Goal: Task Accomplishment & Management: Manage account settings

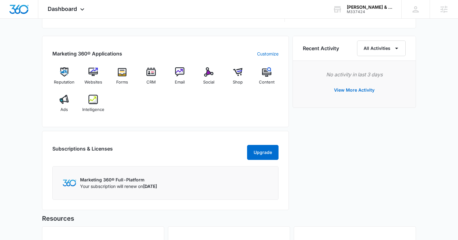
scroll to position [461, 0]
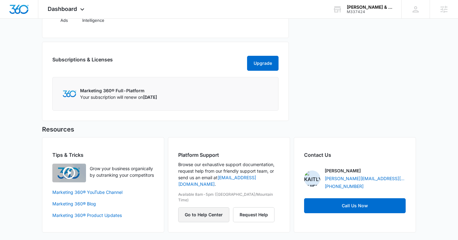
click at [220, 207] on button "Go to Help Center" at bounding box center [203, 214] width 51 height 15
click at [214, 207] on button "Go to Help Center" at bounding box center [203, 214] width 51 height 15
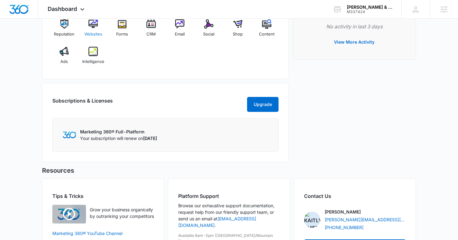
scroll to position [413, 0]
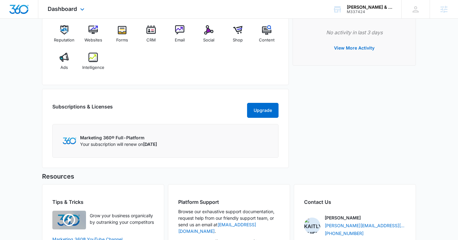
click at [69, 12] on div "Dashboard Apps Reputation Websites Forms CRM Email Social Shop Content Ads Inte…" at bounding box center [66, 9] width 57 height 18
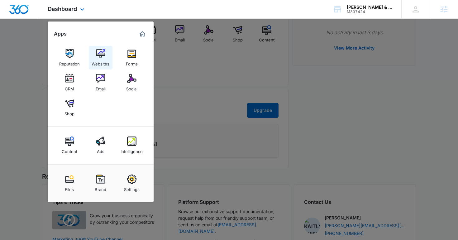
click at [89, 58] on link "Websites" at bounding box center [101, 58] width 24 height 24
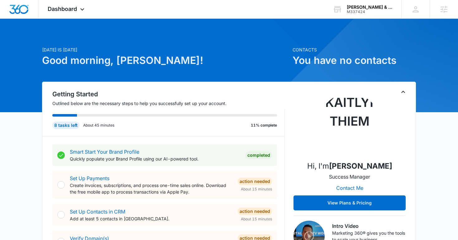
click at [341, 6] on icon at bounding box center [337, 9] width 9 height 9
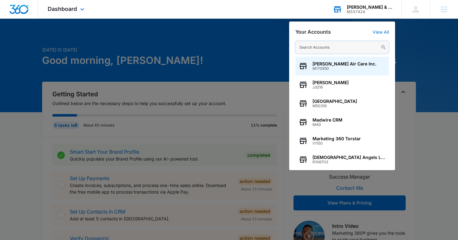
click at [323, 46] on input "text" at bounding box center [343, 47] width 94 height 12
type input "b"
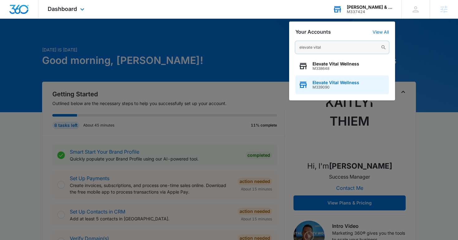
type input "elevate vital"
click at [327, 89] on span "M339090" at bounding box center [336, 87] width 47 height 4
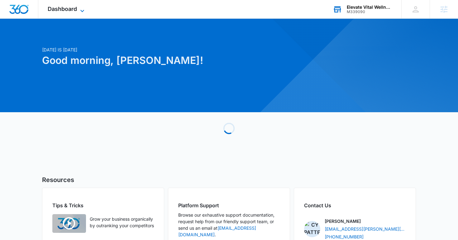
click at [73, 12] on span "Dashboard" at bounding box center [62, 9] width 29 height 7
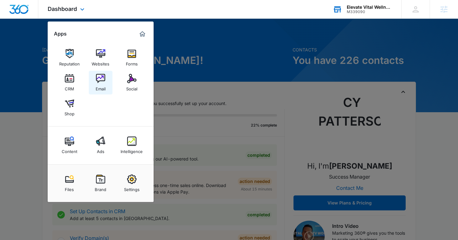
click at [105, 88] on div "Email" at bounding box center [101, 87] width 10 height 8
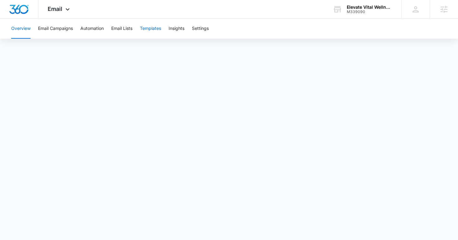
click at [152, 30] on button "Templates" at bounding box center [150, 29] width 21 height 20
click at [98, 32] on button "Automation" at bounding box center [91, 29] width 23 height 20
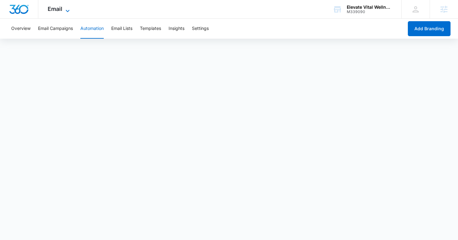
click at [61, 10] on span "Email" at bounding box center [55, 9] width 15 height 7
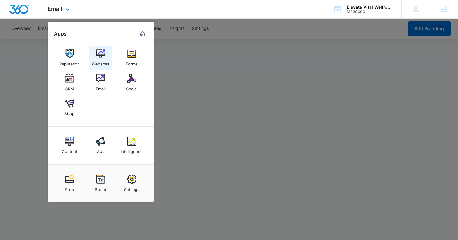
click at [98, 56] on img at bounding box center [100, 53] width 9 height 9
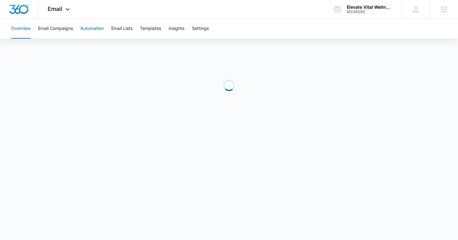
click at [94, 28] on button "Automation" at bounding box center [91, 29] width 23 height 20
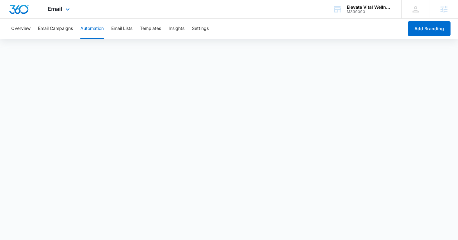
click at [61, 5] on div "Email Apps Reputation Websites Forms CRM Email Social Shop Content Ads Intellig…" at bounding box center [59, 9] width 42 height 18
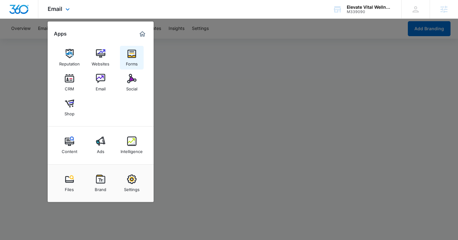
click at [127, 52] on img at bounding box center [131, 53] width 9 height 9
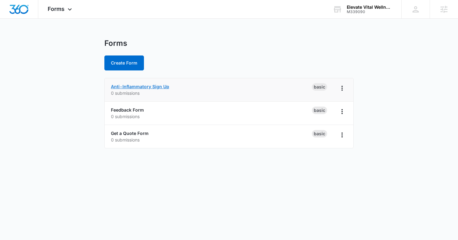
click at [131, 88] on link "Anti-Inflammatory Sign Up" at bounding box center [140, 86] width 58 height 5
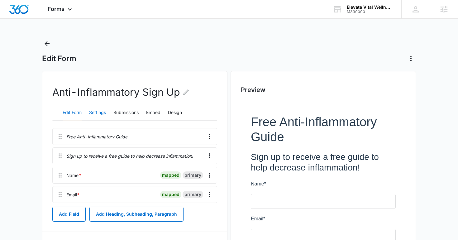
click at [102, 116] on button "Settings" at bounding box center [97, 112] width 17 height 15
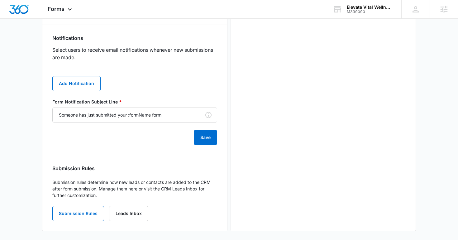
scroll to position [314, 0]
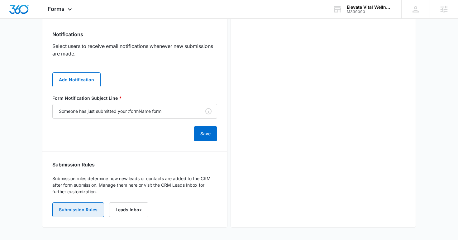
click at [91, 208] on button "Submission Rules" at bounding box center [78, 209] width 52 height 15
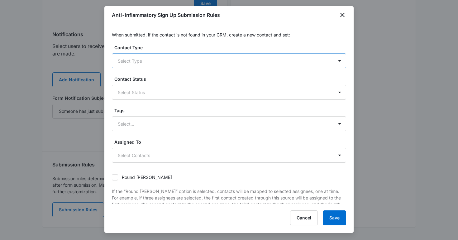
click at [142, 63] on div at bounding box center [222, 61] width 208 height 8
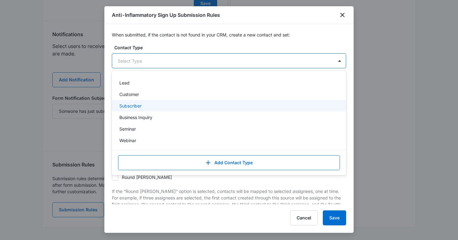
click at [147, 106] on div "Subscriber" at bounding box center [228, 106] width 218 height 7
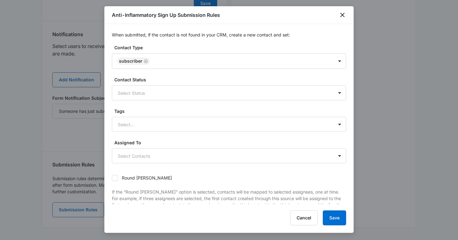
click at [185, 48] on label "Contact Type" at bounding box center [231, 47] width 234 height 7
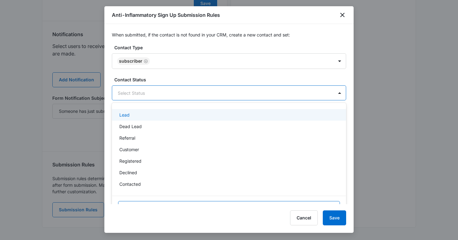
click at [195, 94] on div at bounding box center [222, 93] width 208 height 8
click at [187, 115] on div "Lead" at bounding box center [228, 115] width 218 height 7
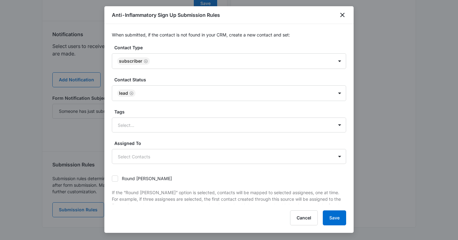
click at [195, 78] on label "Contact Status" at bounding box center [231, 79] width 234 height 7
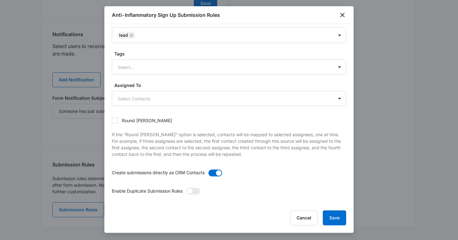
scroll to position [60, 0]
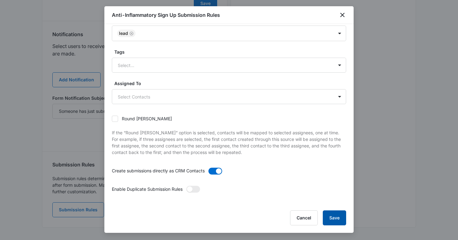
click at [332, 217] on button "Save" at bounding box center [334, 217] width 23 height 15
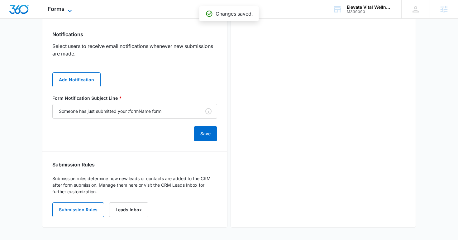
click at [64, 10] on span "Forms" at bounding box center [56, 9] width 17 height 7
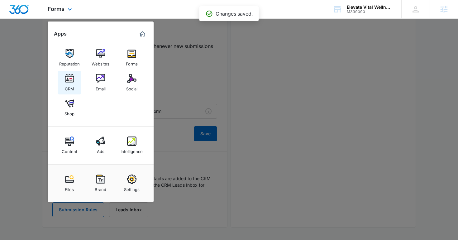
click at [71, 85] on div "CRM" at bounding box center [69, 87] width 9 height 8
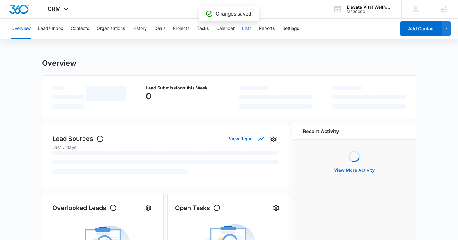
click at [249, 35] on button "Lists" at bounding box center [246, 29] width 9 height 20
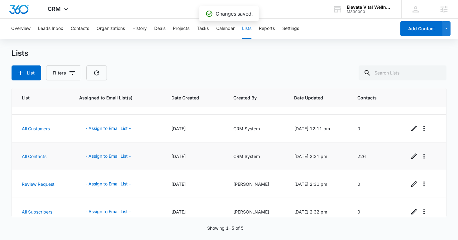
scroll to position [29, 0]
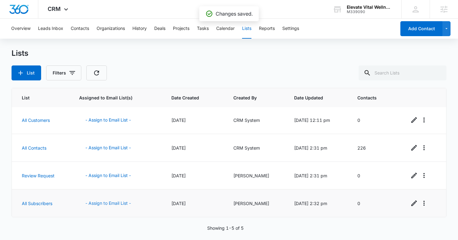
click at [110, 196] on button "- Assign to Email List -" at bounding box center [108, 203] width 58 height 15
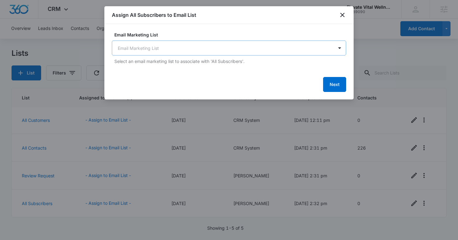
click at [177, 45] on body "CRM Apps Reputation Websites Forms CRM Email Social Shop Content Ads Intelligen…" at bounding box center [229, 120] width 458 height 240
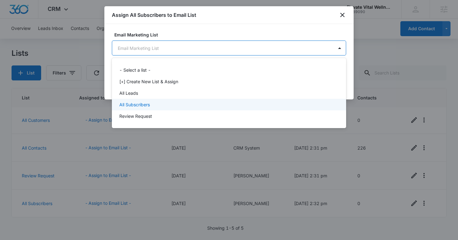
click at [179, 104] on div "All Subscribers" at bounding box center [228, 104] width 218 height 7
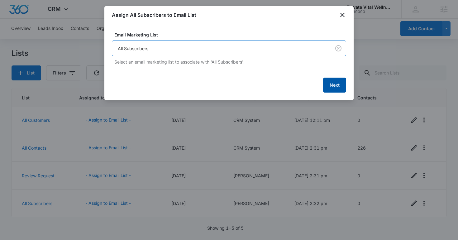
click at [332, 85] on button "Next" at bounding box center [334, 85] width 23 height 15
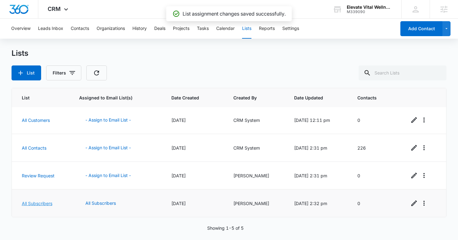
click at [45, 205] on link "All Subscribers" at bounding box center [37, 203] width 31 height 5
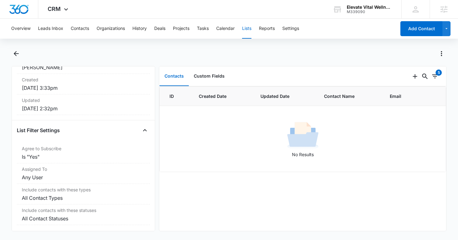
scroll to position [113, 0]
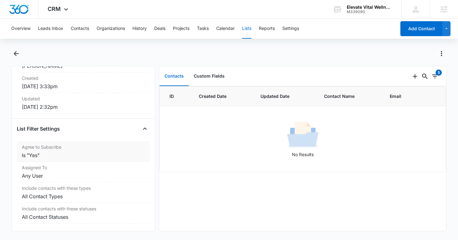
click at [114, 154] on dd "Is "Yes"" at bounding box center [83, 155] width 123 height 7
click at [99, 177] on dd "Any User" at bounding box center [83, 175] width 123 height 7
click at [102, 198] on dd "All Contact Types" at bounding box center [83, 196] width 123 height 7
click at [201, 80] on button "Custom Fields" at bounding box center [209, 76] width 41 height 19
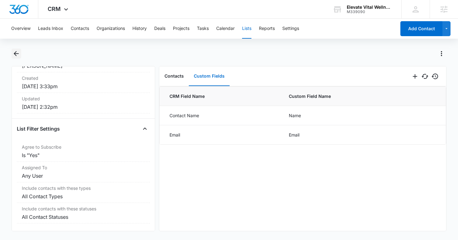
click at [16, 55] on icon "Back" at bounding box center [16, 53] width 5 height 5
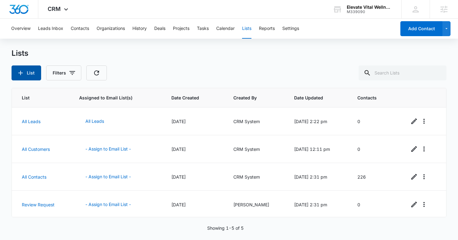
click at [30, 74] on button "List" at bounding box center [27, 72] width 30 height 15
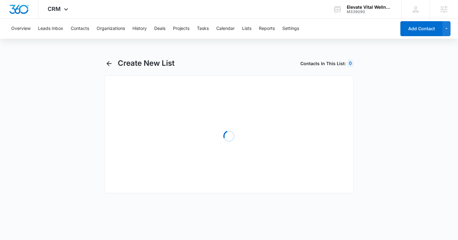
select select "31"
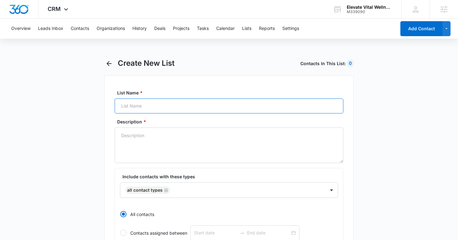
click at [167, 107] on input "List Name *" at bounding box center [229, 106] width 229 height 15
type input "Anti-Inflammatory Sign Up"
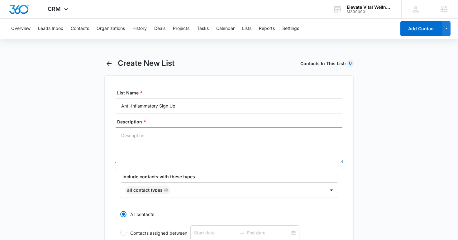
click at [177, 139] on textarea "Description *" at bounding box center [229, 146] width 229 height 36
click at [166, 191] on icon "Remove All Contact Types" at bounding box center [166, 190] width 4 height 4
type textarea "For clients getting the anti-inflammatory guide"
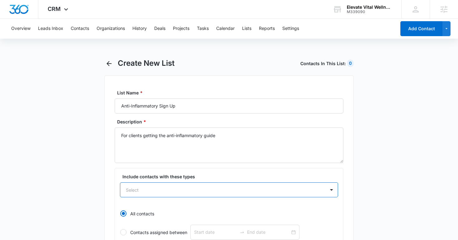
click at [166, 191] on div "option , selected. Select is focused ,type to refine list, press Down to open t…" at bounding box center [229, 189] width 218 height 15
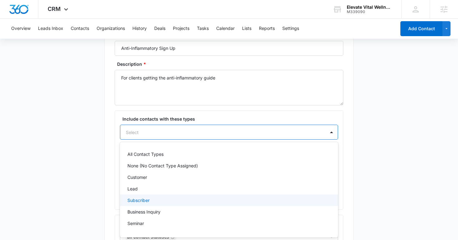
click at [164, 205] on div "Subscriber" at bounding box center [229, 201] width 218 height 12
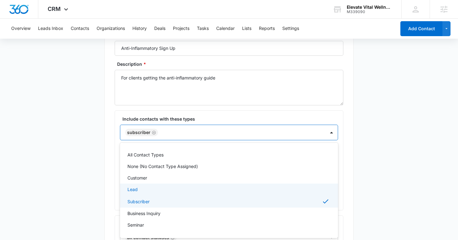
click at [102, 178] on main "Create New List Contacts In This List : 0 List Name * Anti-Inflammatory Sign Up…" at bounding box center [229, 219] width 458 height 437
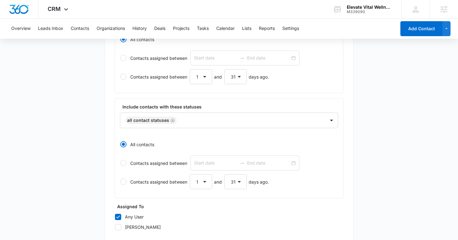
scroll to position [185, 0]
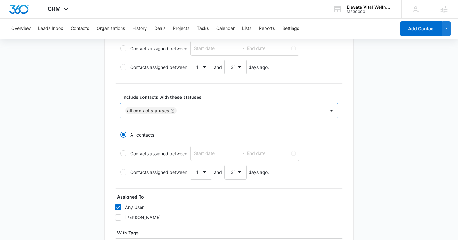
click at [172, 110] on icon "Remove All Contact Statuses" at bounding box center [173, 111] width 4 height 4
click at [172, 110] on div at bounding box center [221, 111] width 191 height 8
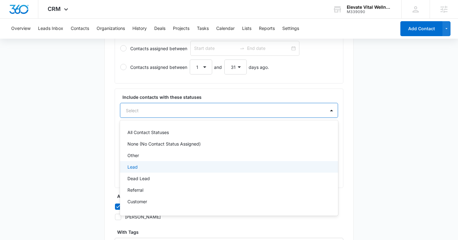
click at [155, 163] on div "Lead" at bounding box center [229, 167] width 218 height 12
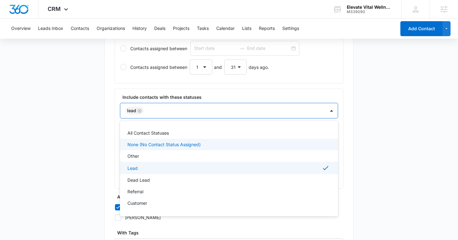
click at [95, 123] on main "Create New List Contacts In This List : 226 List Name * Anti-Inflammatory Sign …" at bounding box center [229, 92] width 458 height 437
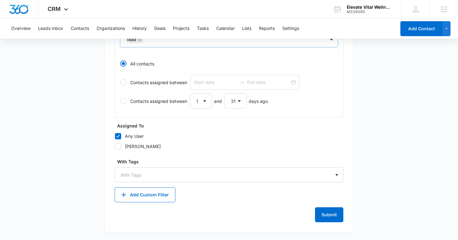
scroll to position [255, 0]
click at [57, 12] on div "CRM Apps Reputation Websites Forms CRM Email Social Shop Content Ads Intelligen…" at bounding box center [58, 9] width 41 height 18
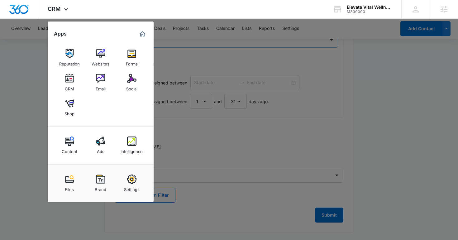
click at [256, 55] on div at bounding box center [229, 120] width 458 height 240
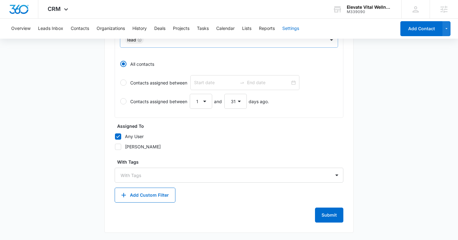
click at [294, 31] on button "Settings" at bounding box center [291, 29] width 17 height 20
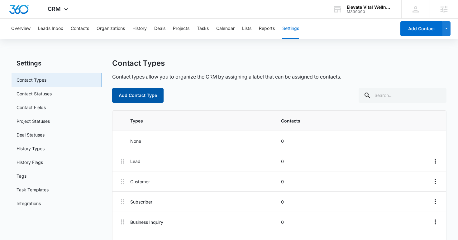
click at [132, 96] on button "Add Contact Type" at bounding box center [137, 95] width 51 height 15
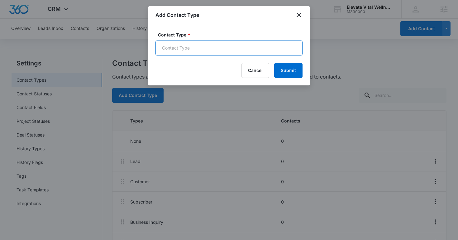
click at [167, 43] on input "Contact Type *" at bounding box center [229, 48] width 147 height 15
type input "Anti-Inflammatory Sign Up"
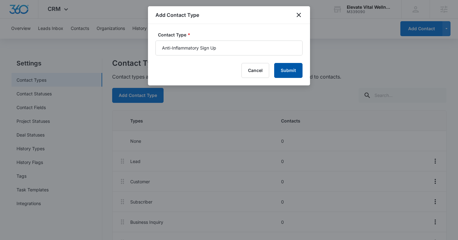
click at [284, 69] on button "Submit" at bounding box center [288, 70] width 28 height 15
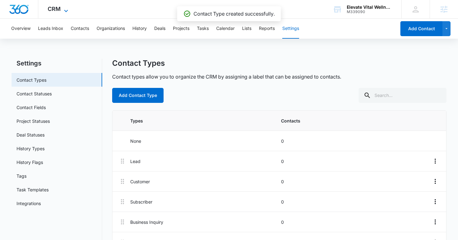
click at [63, 8] on icon at bounding box center [65, 10] width 7 height 7
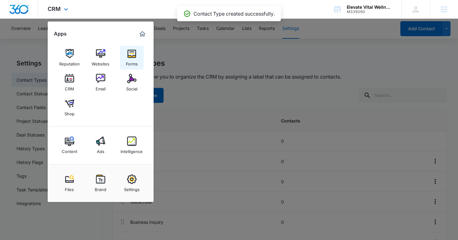
click at [127, 60] on div "Forms" at bounding box center [132, 62] width 12 height 8
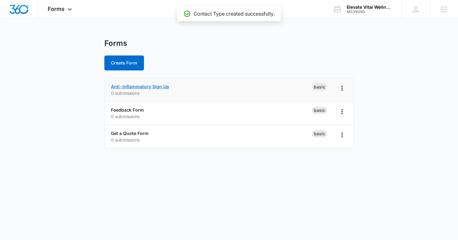
click at [128, 85] on link "Anti-Inflammatory Sign Up" at bounding box center [140, 86] width 58 height 5
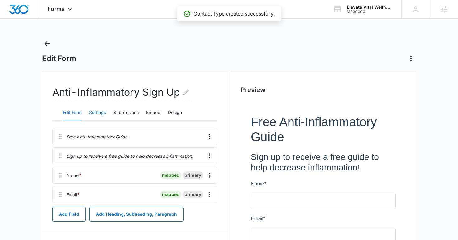
click at [97, 112] on button "Settings" at bounding box center [97, 112] width 17 height 15
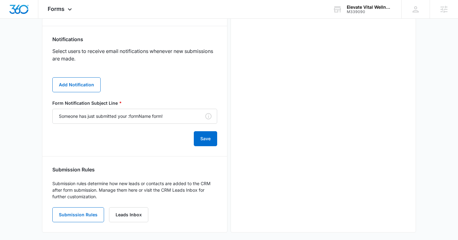
scroll to position [314, 0]
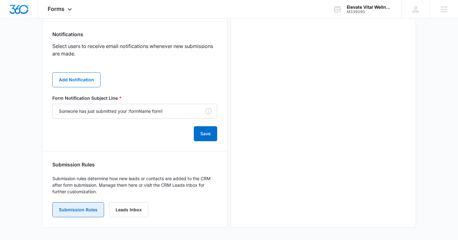
click at [82, 210] on button "Submission Rules" at bounding box center [78, 209] width 52 height 15
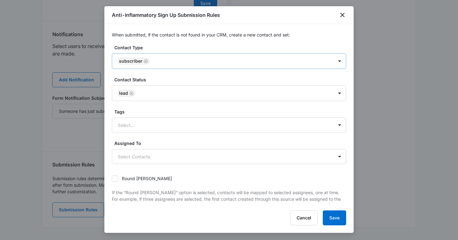
click at [146, 56] on div "Subscriber" at bounding box center [222, 61] width 221 height 15
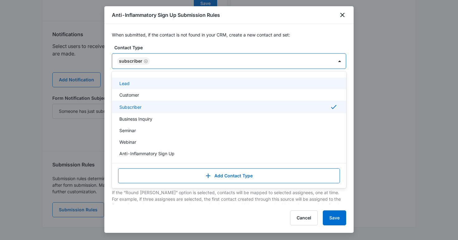
click at [146, 61] on icon "Remove Subscriber" at bounding box center [146, 61] width 4 height 5
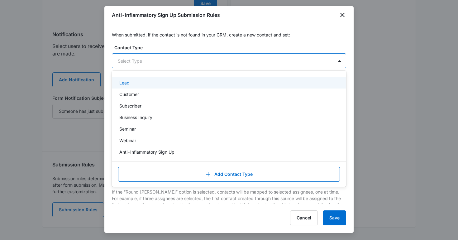
click at [146, 61] on div at bounding box center [222, 61] width 208 height 8
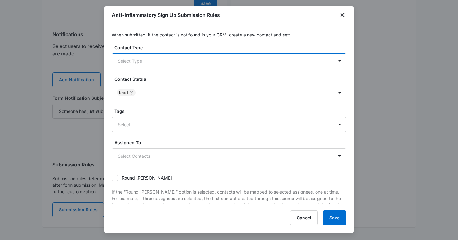
click at [146, 61] on div at bounding box center [222, 61] width 208 height 8
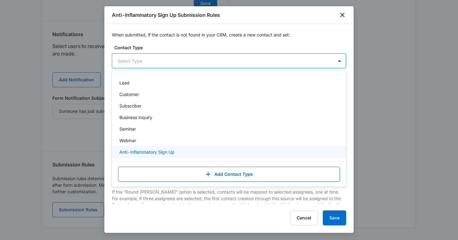
drag, startPoint x: 162, startPoint y: 145, endPoint x: 164, endPoint y: 158, distance: 13.2
click at [164, 158] on div "Lead Customer Subscriber Business Inquiry Seminar Webinar Anti-Inflammatory Sig…" at bounding box center [229, 117] width 234 height 83
click at [159, 154] on p "Anti-Inflammatory Sign Up" at bounding box center [146, 152] width 55 height 7
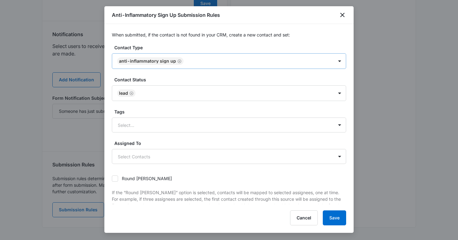
click at [336, 210] on div "Anti-Inflammatory Sign Up Submission Rules When submitted, if the contact is no…" at bounding box center [228, 119] width 249 height 227
click at [335, 220] on button "Save" at bounding box center [334, 217] width 23 height 15
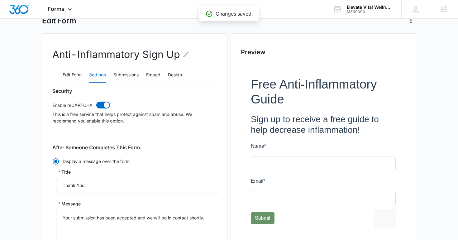
scroll to position [0, 0]
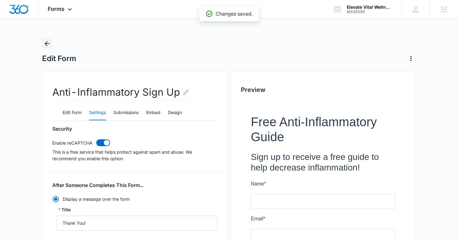
click at [49, 47] on icon "Back" at bounding box center [46, 43] width 7 height 7
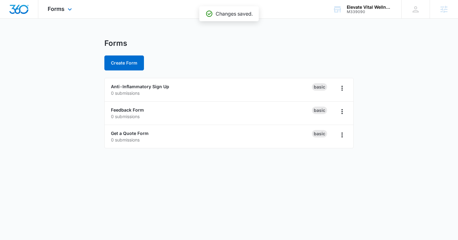
click at [59, 13] on div "Forms Apps Reputation Websites Forms CRM Email Social Shop Content Ads Intellig…" at bounding box center [60, 9] width 45 height 18
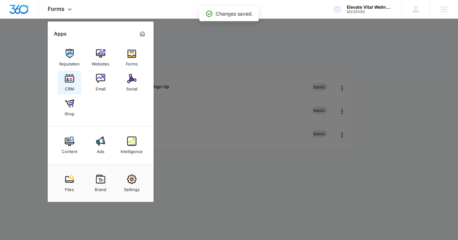
click at [69, 88] on div "CRM" at bounding box center [69, 87] width 9 height 8
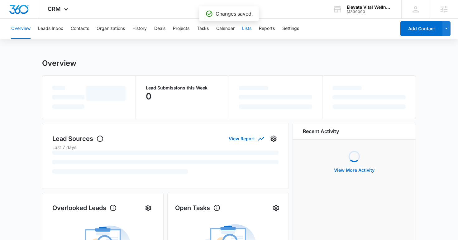
click at [249, 29] on button "Lists" at bounding box center [246, 29] width 9 height 20
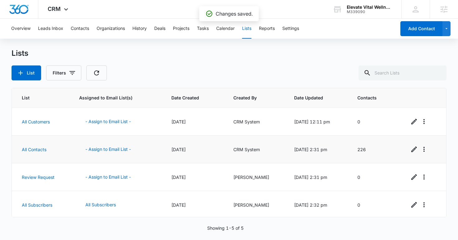
scroll to position [29, 0]
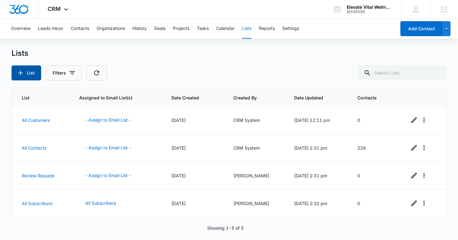
click at [31, 75] on button "List" at bounding box center [27, 72] width 30 height 15
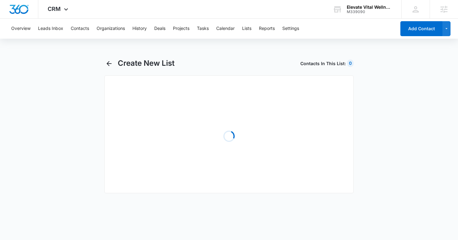
select select "31"
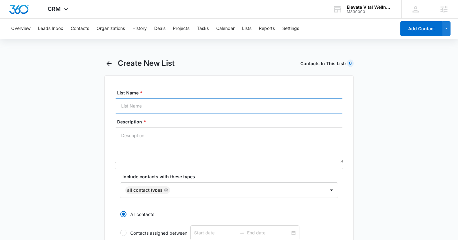
click at [152, 109] on input "List Name *" at bounding box center [229, 106] width 229 height 15
type input "Anti-Inflammatory Sign Up"
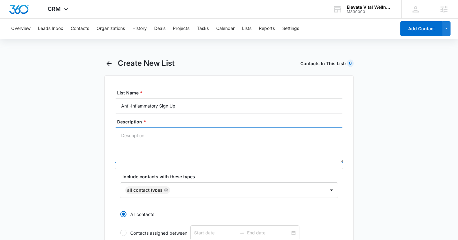
click at [165, 143] on textarea "Description *" at bounding box center [229, 146] width 229 height 36
click at [167, 191] on icon "Remove All Contact Types" at bounding box center [166, 190] width 4 height 5
type textarea "For clients receiving the anti-inflammatory guide"
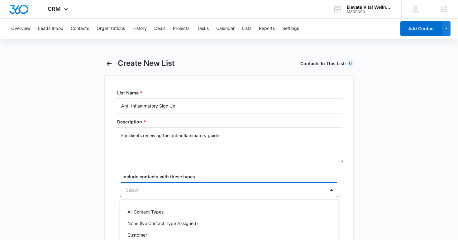
click at [167, 191] on div "Lead, 4 of 9. 9 results available. Use Up and Down to choose options, press Ent…" at bounding box center [229, 189] width 218 height 15
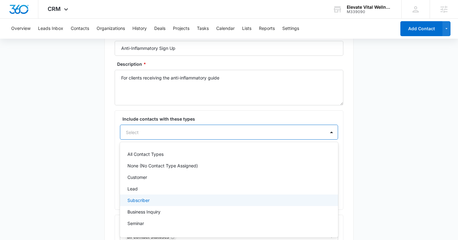
scroll to position [21, 0]
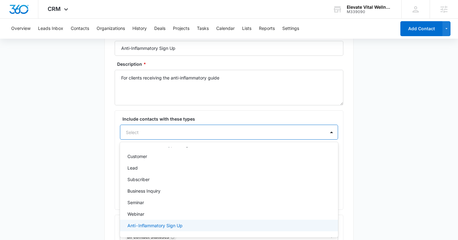
click at [163, 224] on p "Anti-Inflammatory Sign Up" at bounding box center [155, 225] width 55 height 7
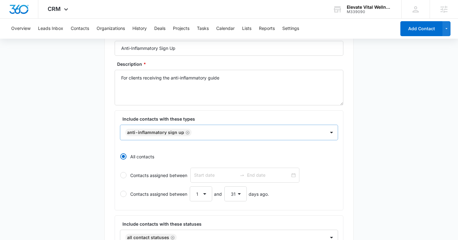
click at [108, 175] on div "List Name * Anti-Inflammatory Sign Up Description * For clients receiving the a…" at bounding box center [228, 224] width 249 height 413
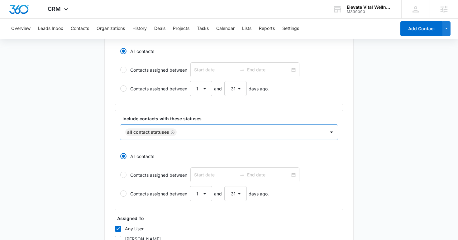
scroll to position [169, 0]
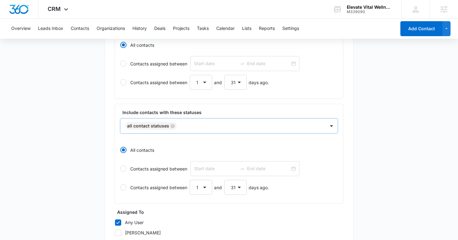
click at [173, 127] on icon "Remove All Contact Statuses" at bounding box center [173, 126] width 4 height 5
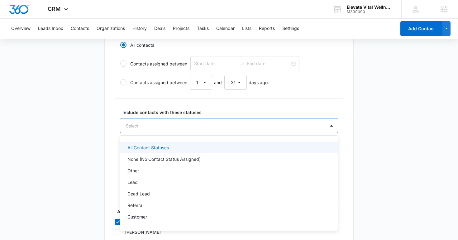
click at [173, 127] on div at bounding box center [221, 126] width 191 height 8
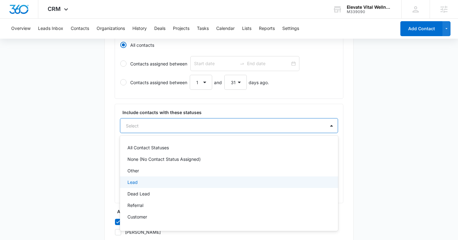
click at [160, 182] on div "Lead" at bounding box center [229, 182] width 202 height 7
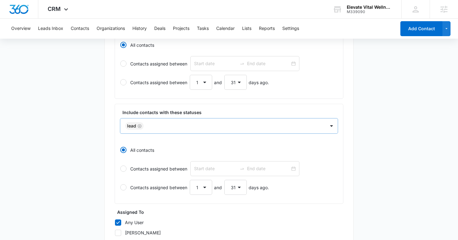
click at [85, 150] on main "Create New List Contacts In This List : 226 List Name * Anti-Inflammatory Sign …" at bounding box center [229, 107] width 458 height 437
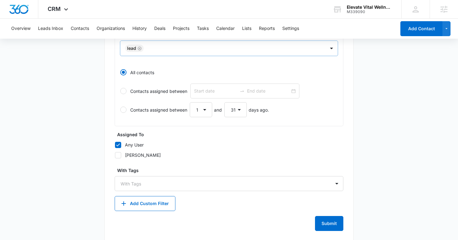
scroll to position [256, 0]
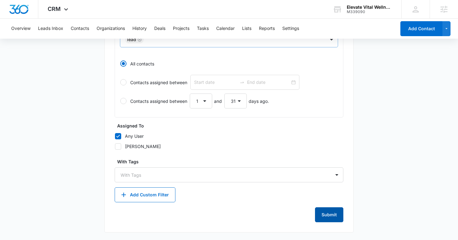
click at [330, 219] on button "Submit" at bounding box center [329, 214] width 28 height 15
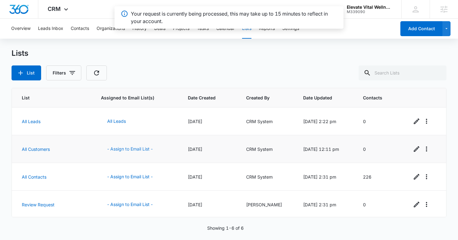
scroll to position [57, 0]
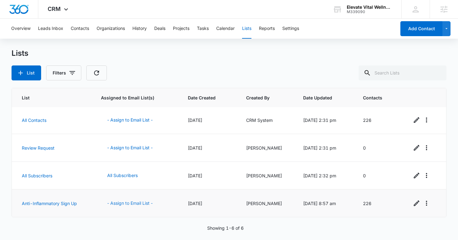
click at [133, 203] on button "- Assign to Email List -" at bounding box center [130, 203] width 58 height 15
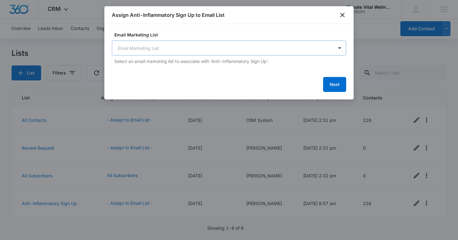
click at [196, 48] on body "CRM Apps Reputation Websites Forms CRM Email Social Shop Content Ads Intelligen…" at bounding box center [229, 120] width 458 height 240
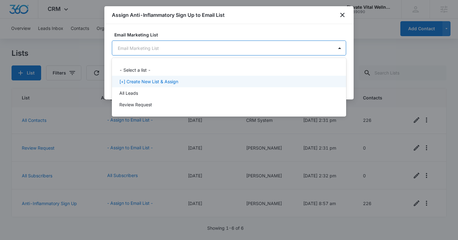
drag, startPoint x: 188, startPoint y: 75, endPoint x: 189, endPoint y: 83, distance: 7.5
click at [189, 83] on div "- Select a list - [+] Create New List & Assign All Leads Review Request" at bounding box center [229, 87] width 234 height 49
click at [189, 83] on div "[+] Create New List & Assign" at bounding box center [228, 81] width 218 height 7
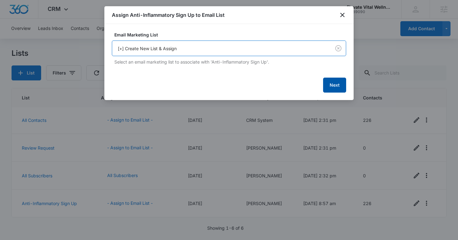
click at [331, 79] on button "Next" at bounding box center [334, 85] width 23 height 15
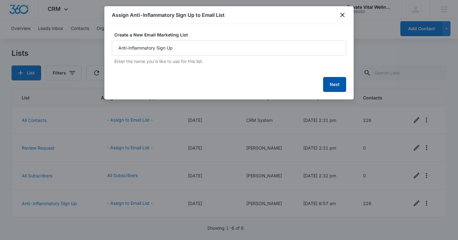
click at [331, 83] on button "Next" at bounding box center [334, 84] width 23 height 15
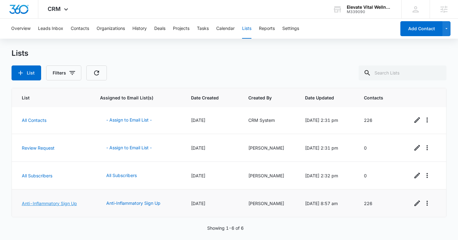
click at [51, 203] on link "Anti-Inflammatory Sign Up" at bounding box center [49, 203] width 55 height 5
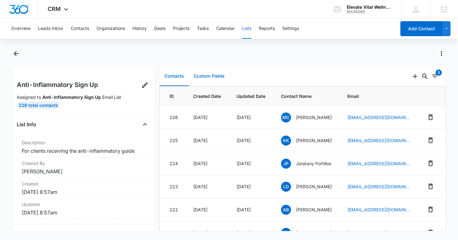
click at [201, 79] on button "Custom Fields" at bounding box center [209, 76] width 41 height 19
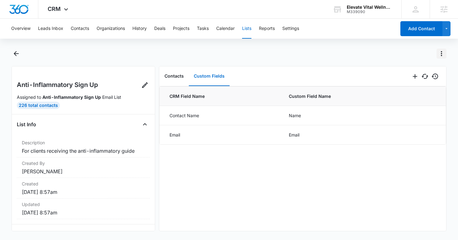
click at [441, 54] on icon "Actions" at bounding box center [441, 53] width 7 height 7
click at [409, 70] on div "Change Email List" at bounding box center [414, 71] width 36 height 4
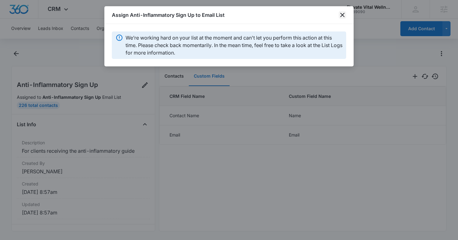
click at [341, 14] on icon "close" at bounding box center [342, 14] width 7 height 7
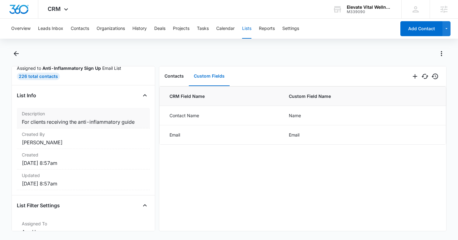
scroll to position [44, 0]
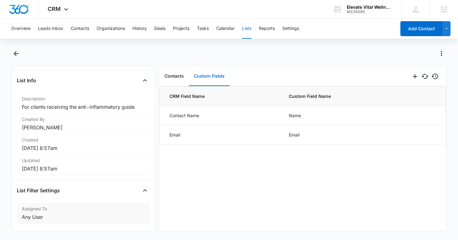
click at [80, 210] on dt "Assigned To" at bounding box center [83, 208] width 123 height 7
click at [142, 191] on icon "Close" at bounding box center [144, 190] width 7 height 7
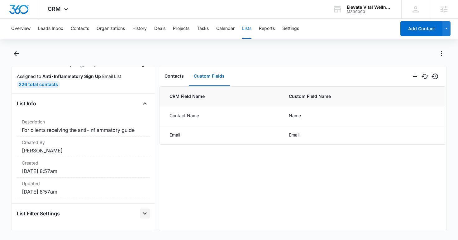
click at [142, 191] on dd "[DATE] 8:57am" at bounding box center [83, 191] width 123 height 7
click at [147, 210] on icon "Open" at bounding box center [144, 213] width 7 height 7
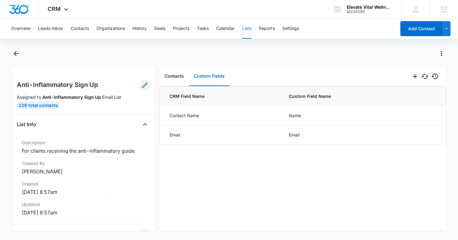
click at [145, 87] on icon at bounding box center [144, 84] width 7 height 7
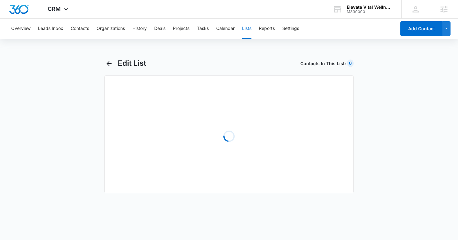
select select "31"
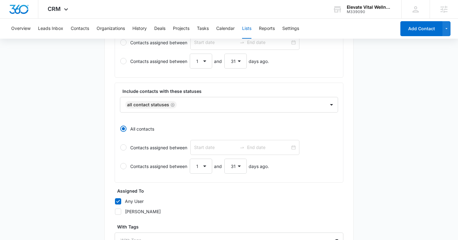
scroll to position [184, 0]
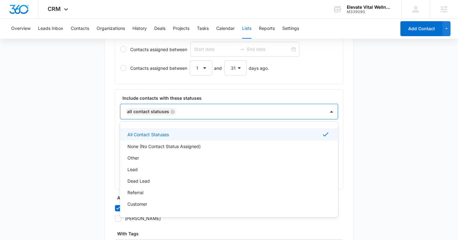
click at [169, 114] on div "All Contact Statuses" at bounding box center [150, 111] width 51 height 7
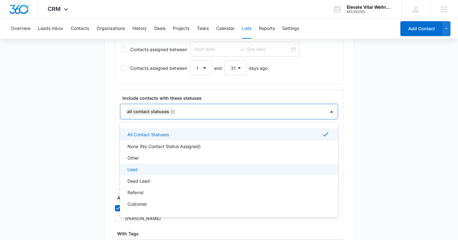
click at [177, 173] on div "Lead" at bounding box center [229, 170] width 218 height 12
click at [171, 111] on icon "Remove All Contact Statuses" at bounding box center [173, 111] width 4 height 5
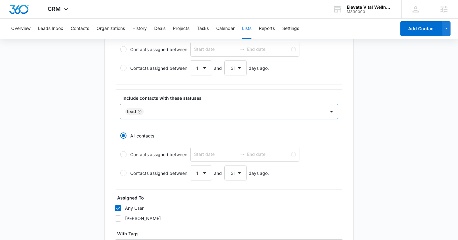
click at [96, 135] on main "Edit List Contacts In This List : 0 List Name * Anti-Inflammatory Sign Up Descr…" at bounding box center [229, 93] width 458 height 437
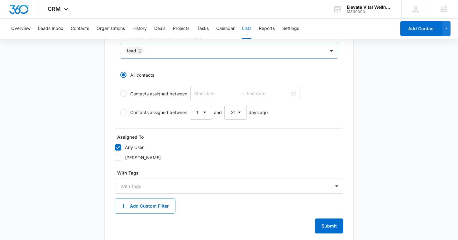
scroll to position [256, 0]
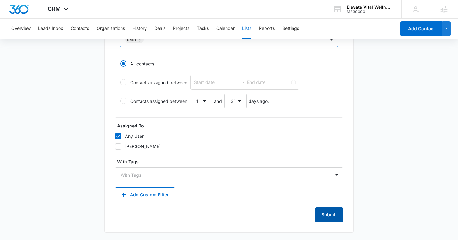
click at [331, 216] on button "Submit" at bounding box center [329, 214] width 28 height 15
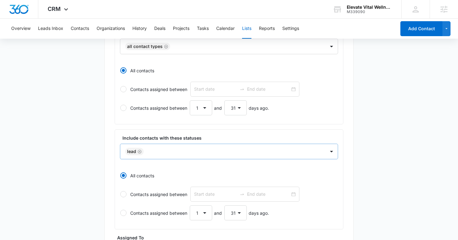
scroll to position [140, 0]
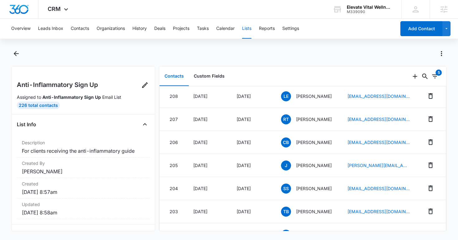
scroll to position [480, 0]
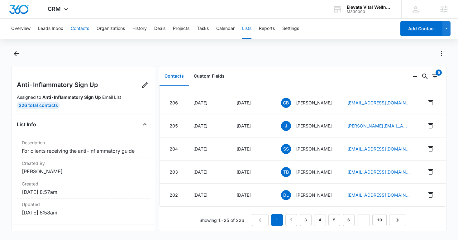
click at [81, 29] on button "Contacts" at bounding box center [80, 29] width 18 height 20
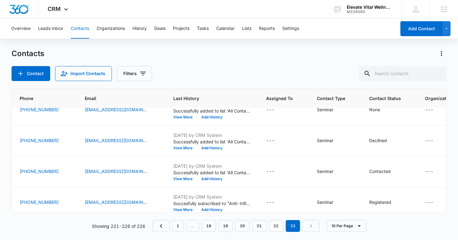
scroll to position [81, 143]
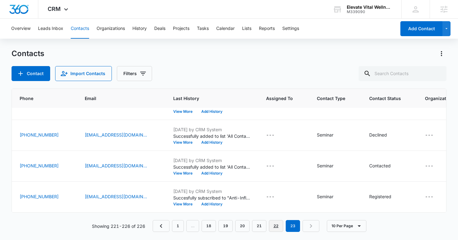
click at [277, 228] on link "22" at bounding box center [276, 226] width 14 height 12
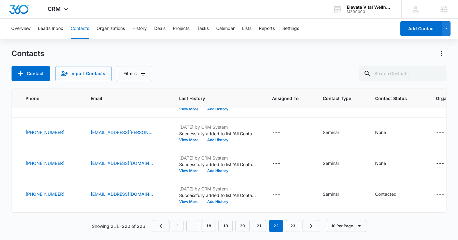
scroll to position [204, 143]
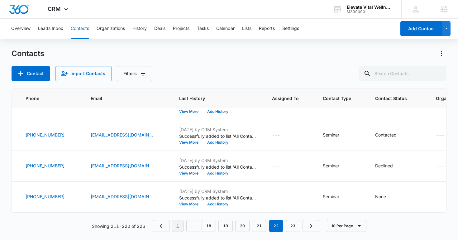
click at [176, 225] on link "1" at bounding box center [178, 226] width 12 height 12
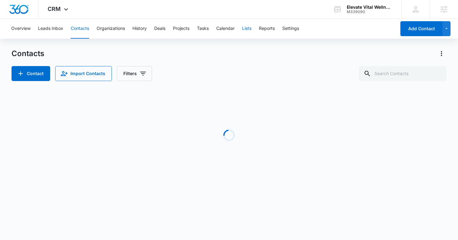
scroll to position [0, 143]
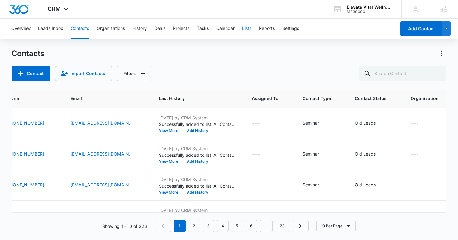
click at [247, 24] on button "Lists" at bounding box center [246, 29] width 9 height 20
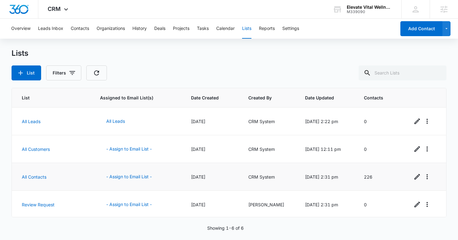
scroll to position [57, 0]
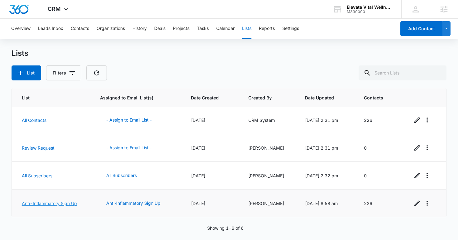
click at [58, 204] on link "Anti-Inflammatory Sign Up" at bounding box center [49, 203] width 55 height 5
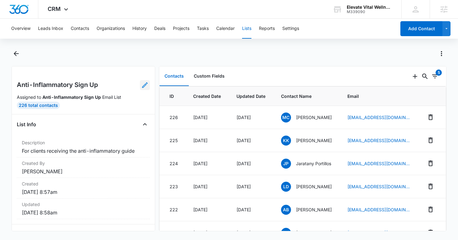
click at [144, 86] on icon at bounding box center [145, 85] width 6 height 6
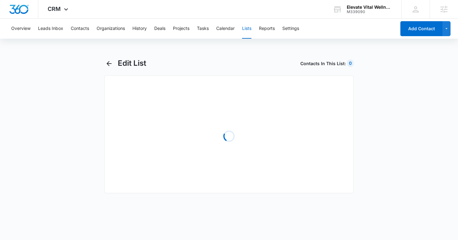
select select "31"
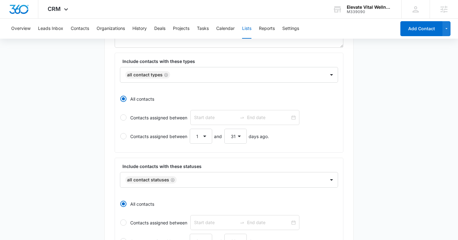
scroll to position [116, 0]
click at [167, 73] on icon "Remove All Contact Types" at bounding box center [166, 74] width 4 height 5
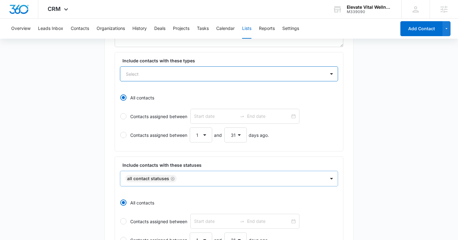
click at [173, 178] on icon "Remove All Contact Statuses" at bounding box center [173, 178] width 4 height 5
click at [156, 72] on div at bounding box center [221, 74] width 191 height 8
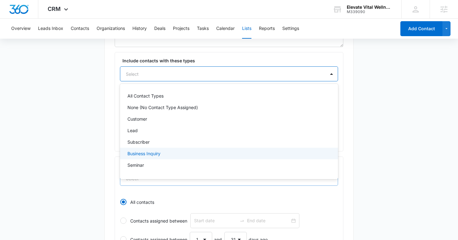
scroll to position [21, 0]
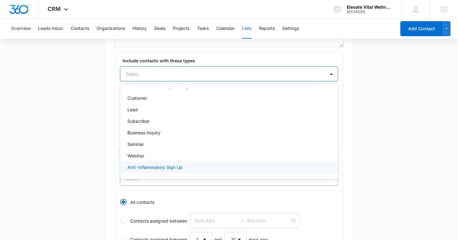
click at [166, 169] on p "Anti-Inflammatory Sign Up" at bounding box center [155, 167] width 55 height 7
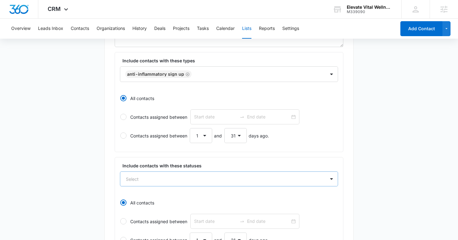
click at [94, 157] on main "Edit List Contacts In This List : 226 List Name * Anti-Inflammatory Sign Up Des…" at bounding box center [229, 161] width 458 height 437
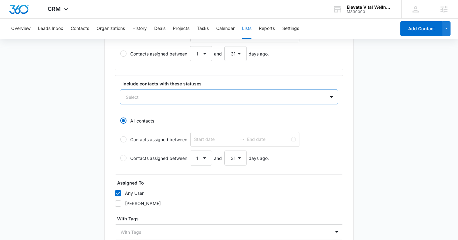
scroll to position [255, 0]
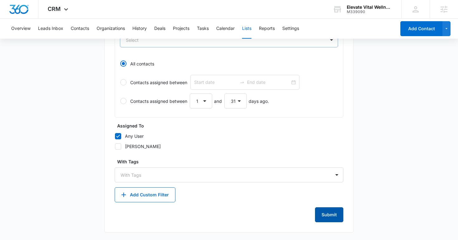
click at [328, 214] on button "Submit" at bounding box center [329, 214] width 28 height 15
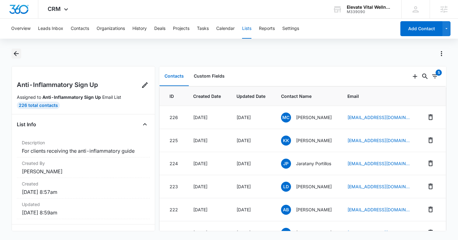
click at [17, 54] on icon "Back" at bounding box center [15, 53] width 7 height 7
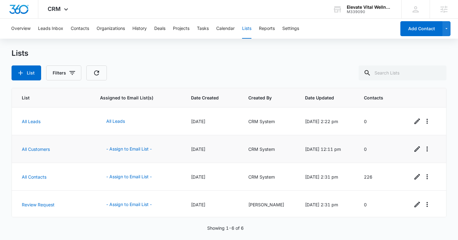
scroll to position [57, 0]
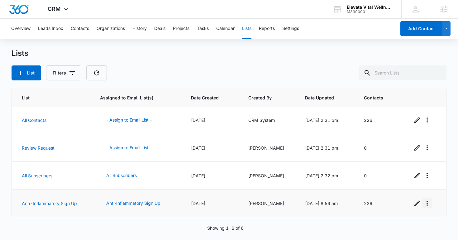
click at [431, 202] on icon "Overflow Menu" at bounding box center [427, 203] width 7 height 7
click at [407, 185] on div "Delete List" at bounding box center [404, 186] width 27 height 4
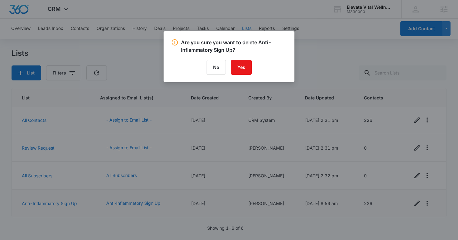
click at [242, 59] on div "Are you sure you want to delete Anti-Inflammatory Sign Up? No Yes" at bounding box center [229, 56] width 131 height 51
click at [242, 71] on button "Yes" at bounding box center [241, 67] width 21 height 15
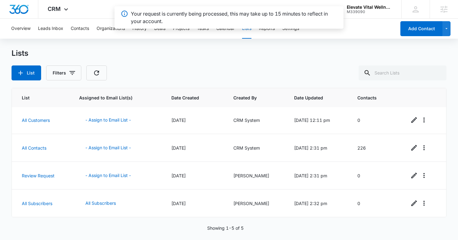
scroll to position [29, 0]
click at [33, 73] on button "List" at bounding box center [27, 72] width 30 height 15
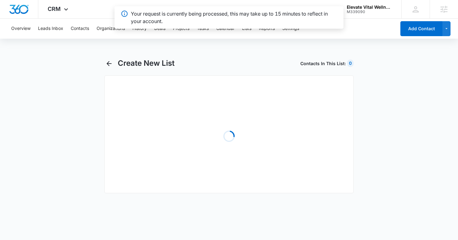
select select "31"
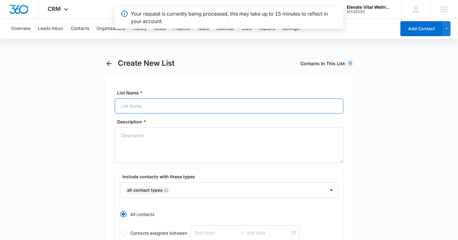
click at [161, 108] on input "List Name *" at bounding box center [229, 106] width 229 height 15
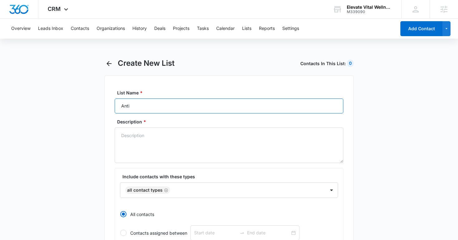
type input "Anti-Inflammatory Sign Up"
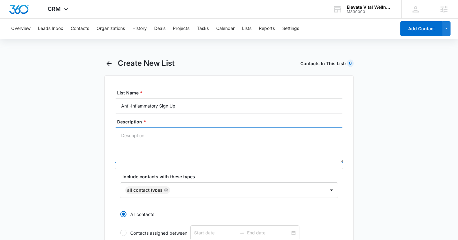
click at [173, 147] on textarea "Description *" at bounding box center [229, 146] width 229 height 36
click at [164, 191] on icon "Remove All Contact Types" at bounding box center [166, 190] width 4 height 4
type textarea "for clients receiving the anti-inflammatory guide"
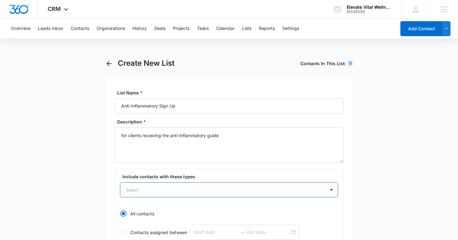
click at [164, 191] on div "option , selected. Select is focused ,type to refine list, press Down to open t…" at bounding box center [229, 189] width 218 height 15
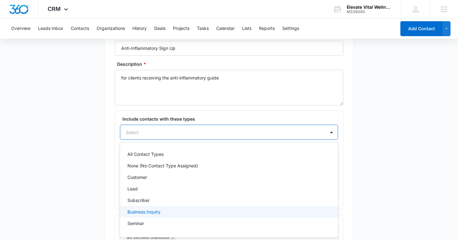
scroll to position [21, 0]
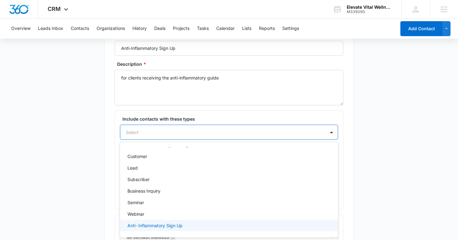
click at [155, 224] on p "Anti-Inflammatory Sign Up" at bounding box center [155, 225] width 55 height 7
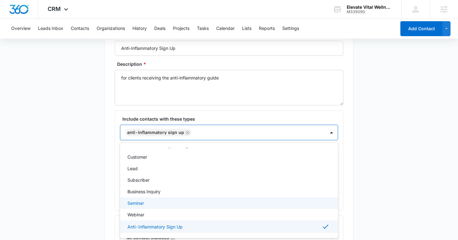
click at [88, 174] on main "Create New List Contacts In This List : 0 List Name * Anti-Inflammatory Sign Up…" at bounding box center [229, 219] width 458 height 437
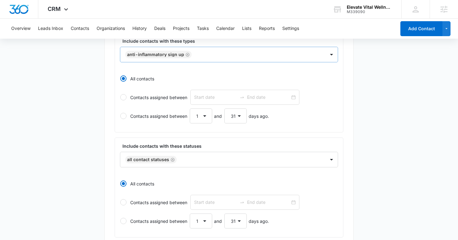
scroll to position [256, 0]
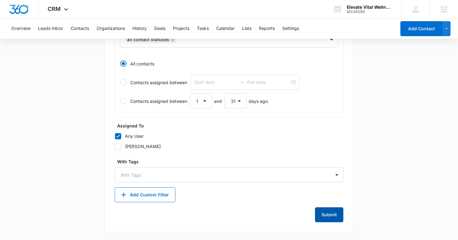
click at [325, 214] on button "Submit" at bounding box center [329, 214] width 28 height 15
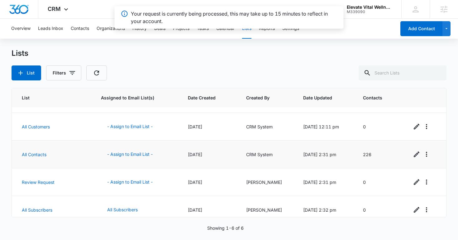
scroll to position [57, 0]
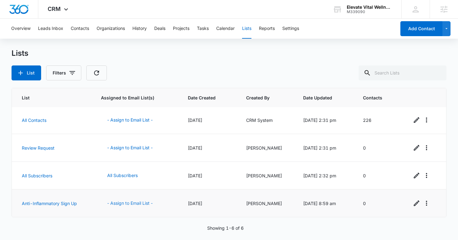
click at [146, 202] on button "- Assign to Email List -" at bounding box center [130, 203] width 58 height 15
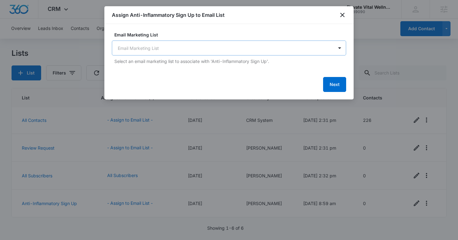
click at [198, 45] on body "CRM Apps Reputation Websites Forms CRM Email Social Shop Content Ads Intelligen…" at bounding box center [229, 120] width 458 height 240
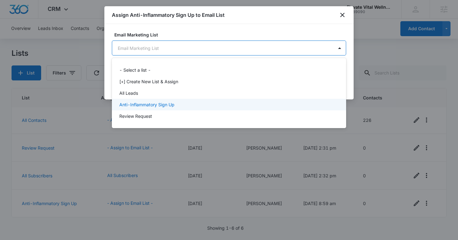
drag, startPoint x: 195, startPoint y: 111, endPoint x: 188, endPoint y: 99, distance: 13.5
click at [188, 99] on div "- Select a list - [+] Create New List & Assign All Leads Anti-Inflammatory Sign…" at bounding box center [229, 93] width 234 height 60
click at [185, 101] on div "Anti-Inflammatory Sign Up" at bounding box center [228, 104] width 218 height 7
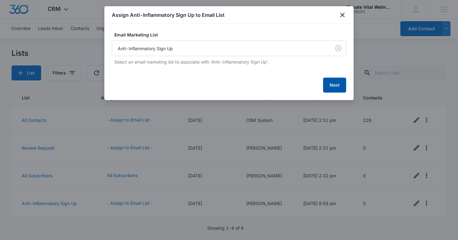
click at [328, 82] on button "Next" at bounding box center [334, 85] width 23 height 15
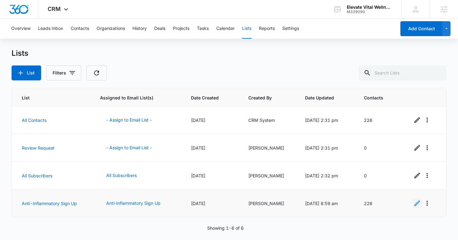
click at [416, 204] on icon "Edit" at bounding box center [417, 203] width 7 height 7
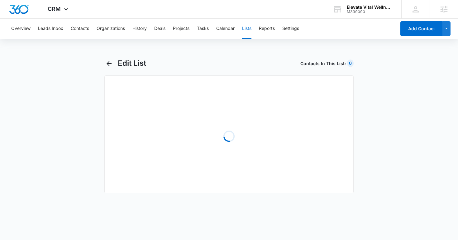
select select "31"
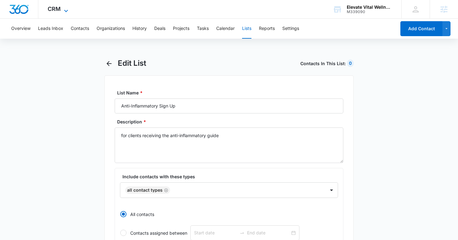
click at [52, 12] on span "CRM" at bounding box center [54, 9] width 13 height 7
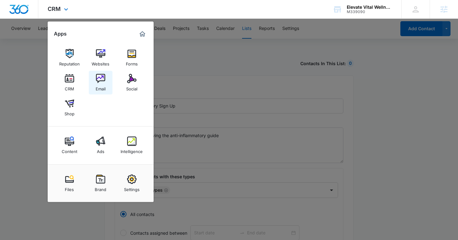
click at [98, 78] on img at bounding box center [100, 78] width 9 height 9
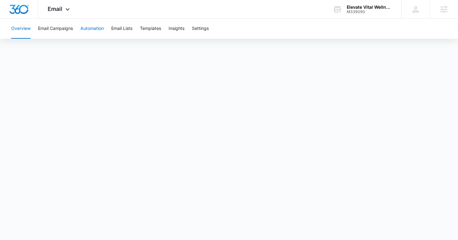
click at [93, 32] on button "Automation" at bounding box center [91, 29] width 23 height 20
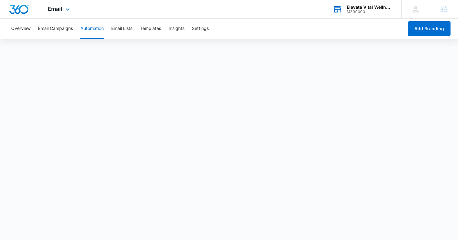
click at [370, 10] on div "M339090" at bounding box center [370, 12] width 46 height 4
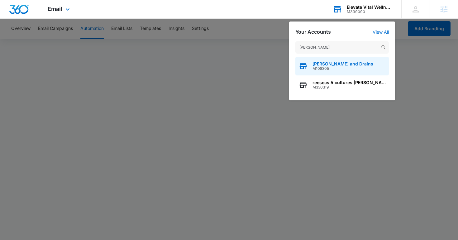
type input "[PERSON_NAME]"
click at [327, 70] on span "M108305" at bounding box center [343, 68] width 61 height 4
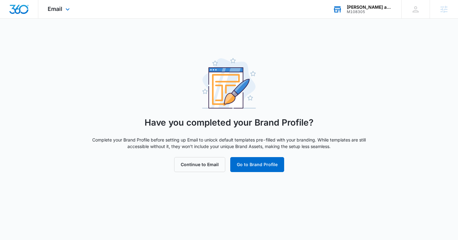
click at [24, 10] on img "Dashboard" at bounding box center [19, 9] width 20 height 9
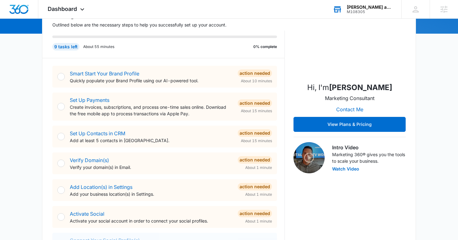
scroll to position [80, 0]
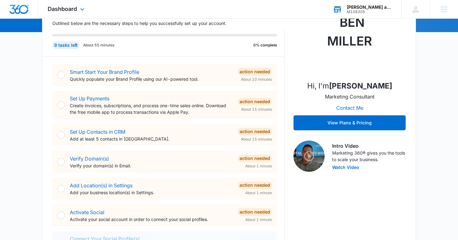
click at [76, 5] on div "Dashboard Apps Reputation Websites Forms CRM Email Social Shop Content Ads Inte…" at bounding box center [66, 9] width 57 height 18
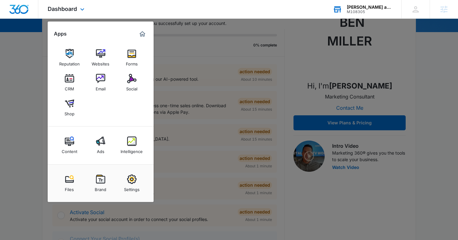
click at [113, 62] on div "Reputation Websites Forms CRM Email Social Shop" at bounding box center [101, 83] width 106 height 88
click at [99, 59] on div "Websites" at bounding box center [101, 62] width 18 height 8
